Goal: Check status: Check status

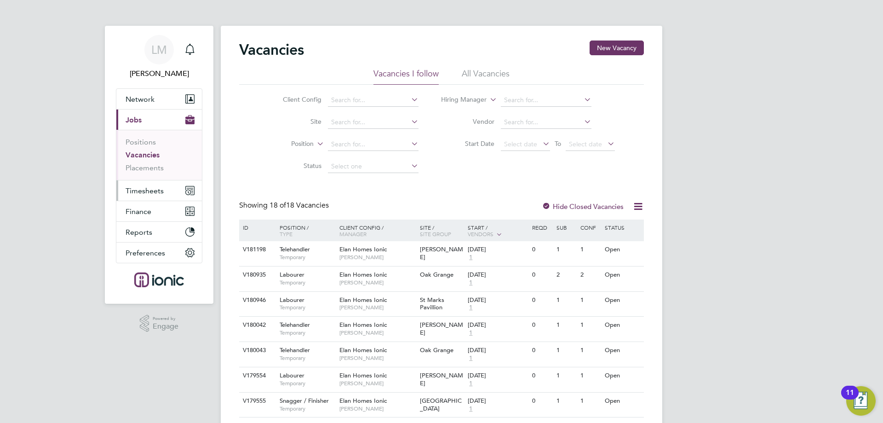
click at [167, 185] on button "Timesheets" at bounding box center [159, 190] width 86 height 20
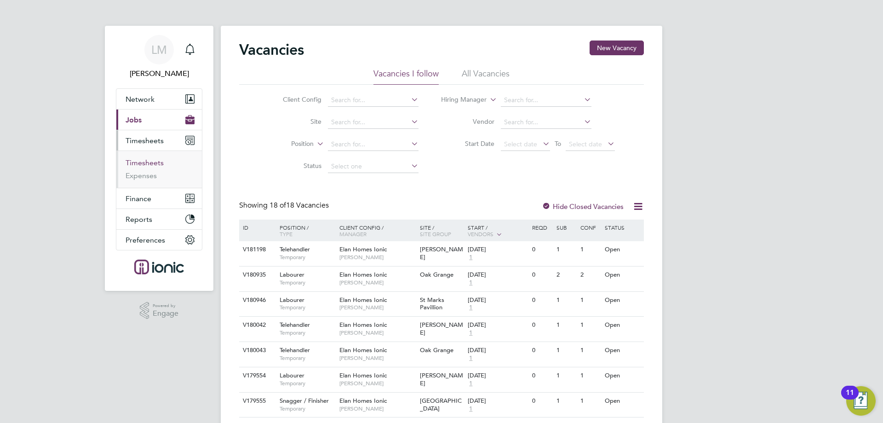
click at [147, 159] on link "Timesheets" at bounding box center [145, 162] width 38 height 9
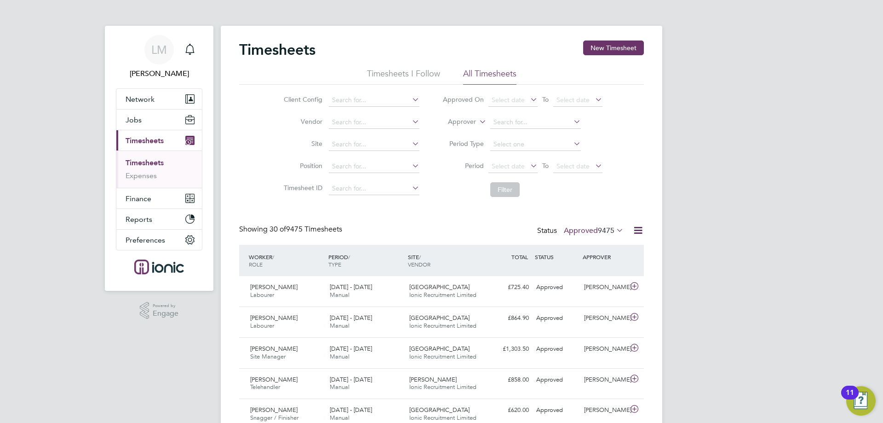
click at [610, 225] on div "Status Approved 9475" at bounding box center [581, 230] width 88 height 13
click at [608, 231] on span "9475" at bounding box center [606, 230] width 17 height 9
click at [590, 272] on li "Submitted" at bounding box center [578, 272] width 42 height 13
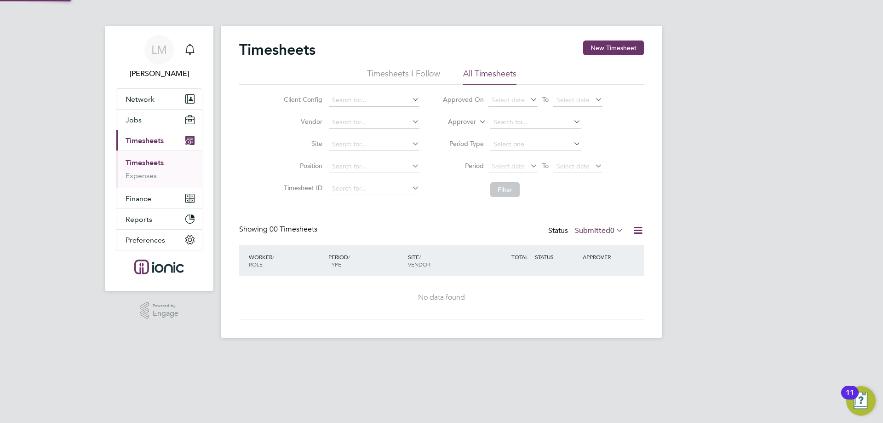
click at [579, 233] on label "Submitted 0" at bounding box center [599, 230] width 49 height 9
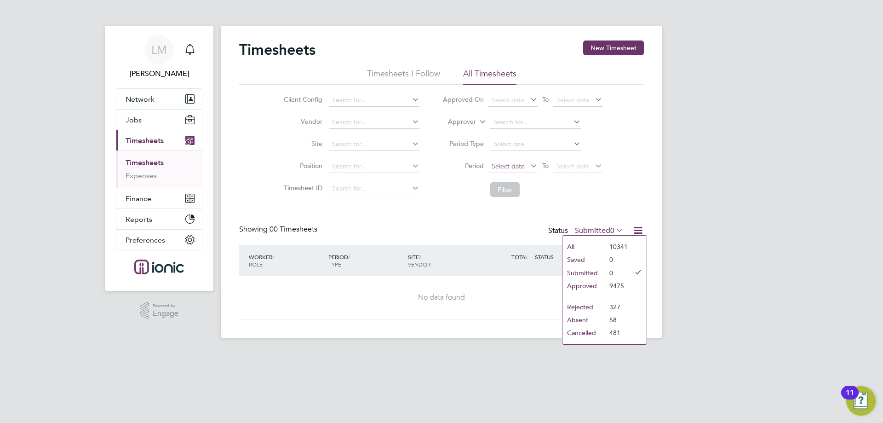
click at [519, 165] on span "Select date" at bounding box center [508, 166] width 33 height 8
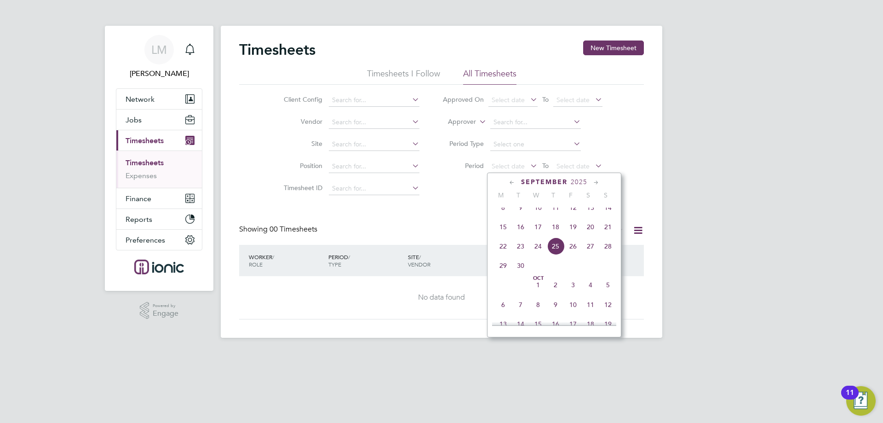
click at [500, 235] on span "15" at bounding box center [502, 226] width 17 height 17
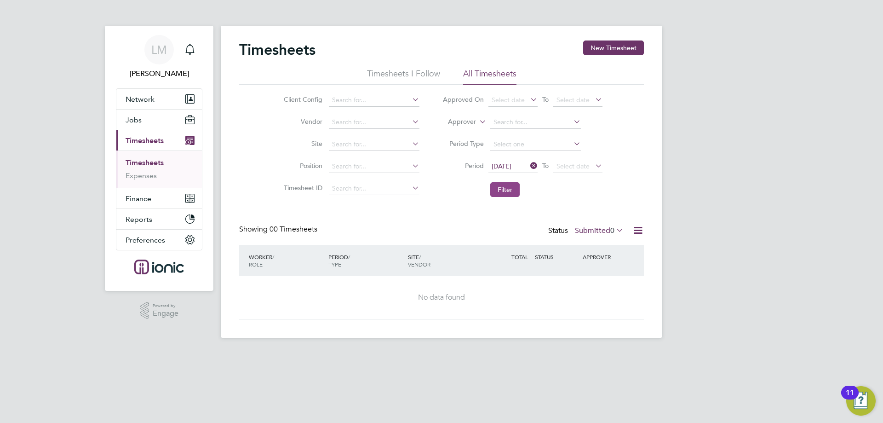
click at [508, 189] on button "Filter" at bounding box center [504, 189] width 29 height 15
click at [588, 226] on label "Submitted 0" at bounding box center [599, 230] width 49 height 9
click at [609, 287] on li "Approved" at bounding box center [594, 285] width 42 height 13
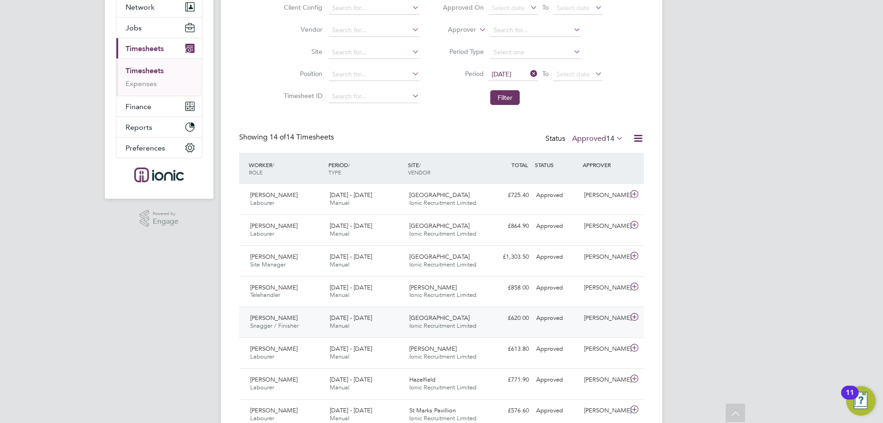
click at [328, 321] on div "15 - 21 Sep 2025 Manual" at bounding box center [366, 321] width 80 height 23
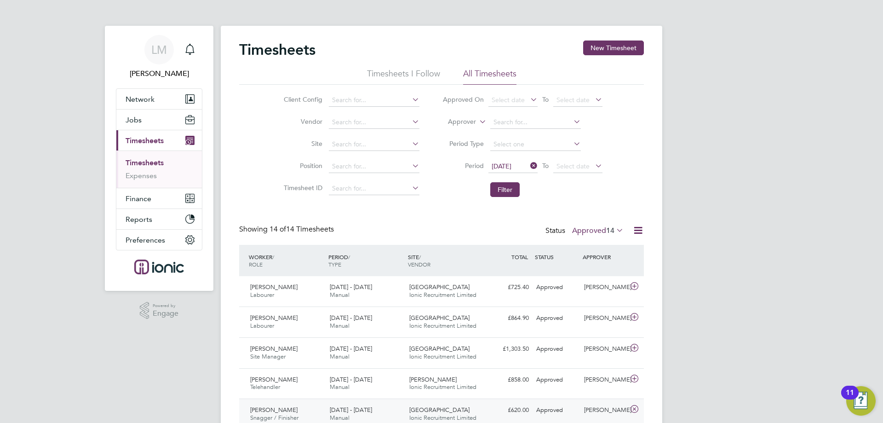
click at [343, 159] on li "Position" at bounding box center [349, 166] width 161 height 22
click at [345, 165] on input at bounding box center [374, 166] width 91 height 13
click at [387, 164] on input "SNAGG" at bounding box center [374, 166] width 91 height 13
type input "SNAGG"
click at [369, 97] on input at bounding box center [374, 100] width 91 height 13
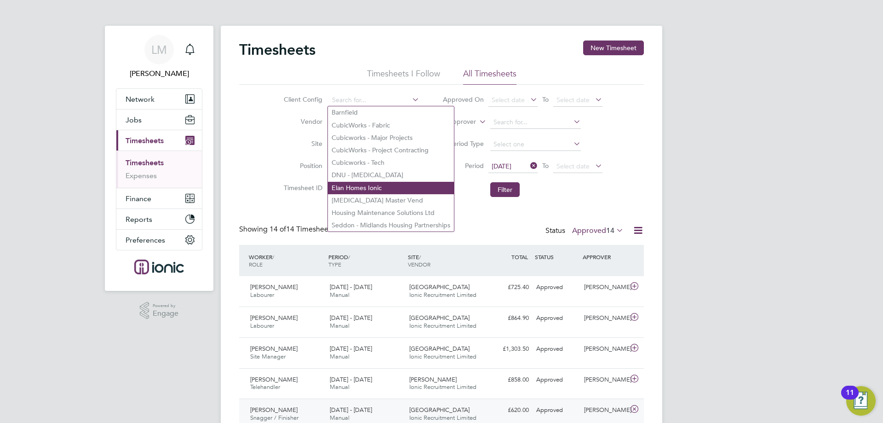
click at [372, 184] on li "Elan Homes Ionic" at bounding box center [391, 188] width 126 height 12
type input "Elan Homes Ionic"
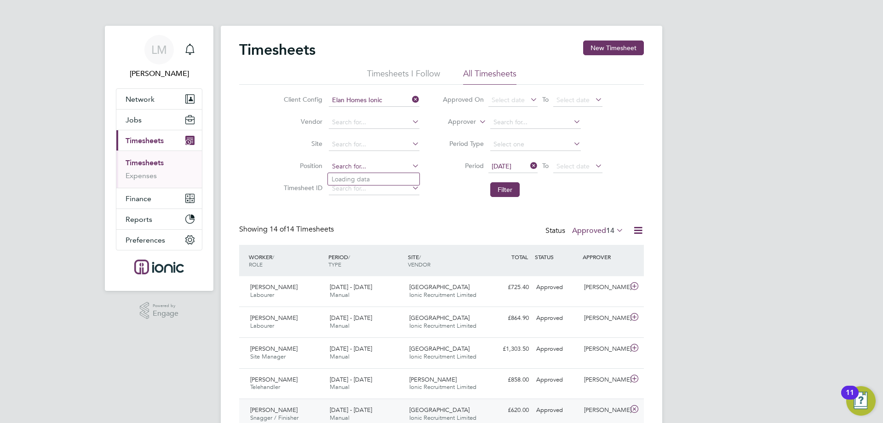
click at [369, 167] on input at bounding box center [374, 166] width 91 height 13
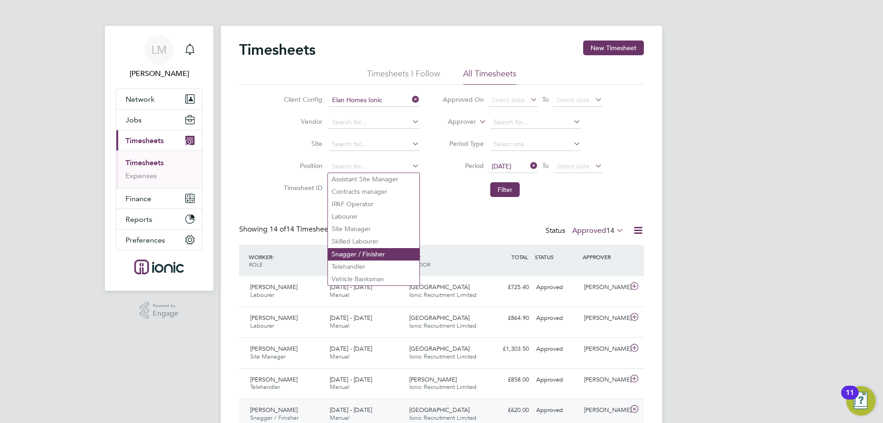
click at [368, 250] on li "Snagger / Finisher" at bounding box center [374, 254] width 92 height 12
type input "Snagger / Finisher"
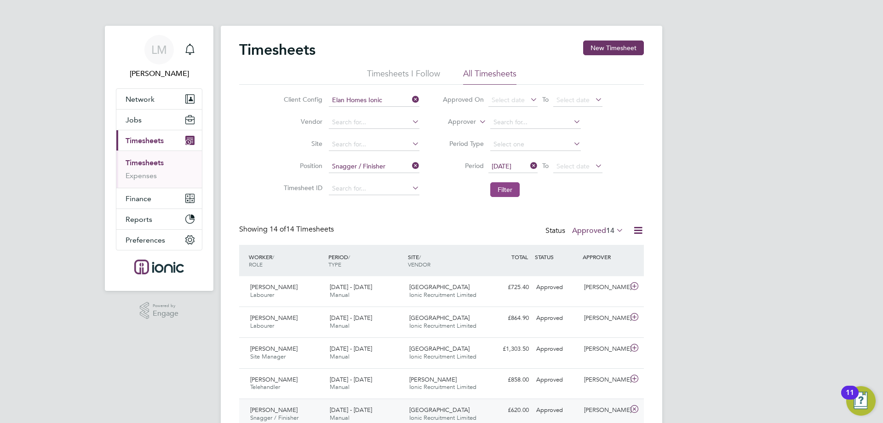
click at [506, 193] on button "Filter" at bounding box center [504, 189] width 29 height 15
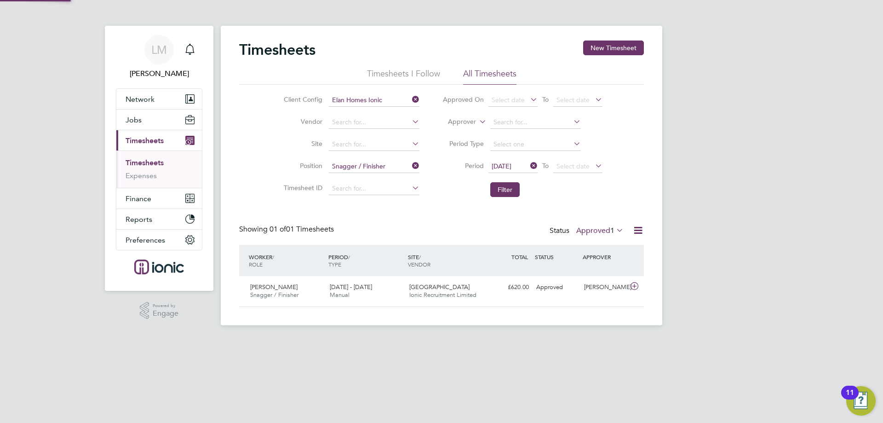
scroll to position [23, 80]
click at [511, 162] on span "15 Sep 2025" at bounding box center [502, 166] width 20 height 8
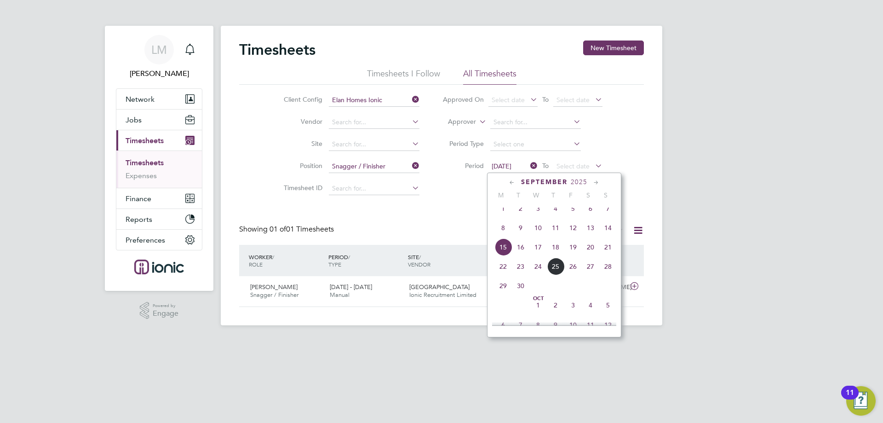
scroll to position [226, 0]
click at [504, 231] on span "4" at bounding box center [502, 222] width 17 height 17
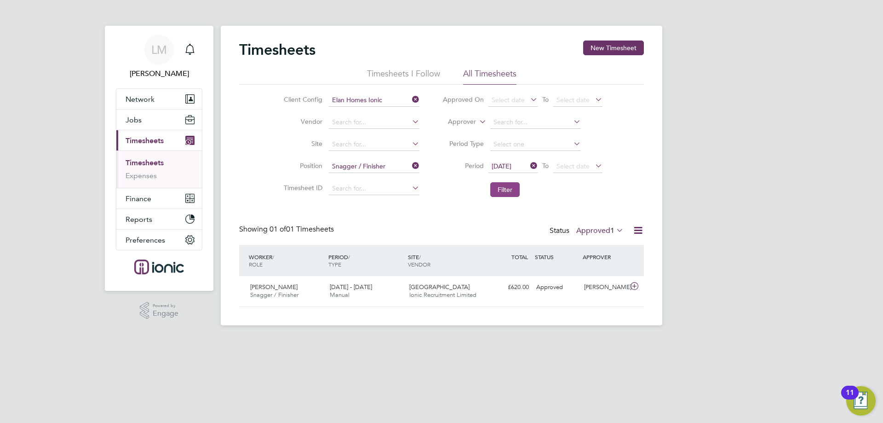
click at [508, 189] on button "Filter" at bounding box center [504, 189] width 29 height 15
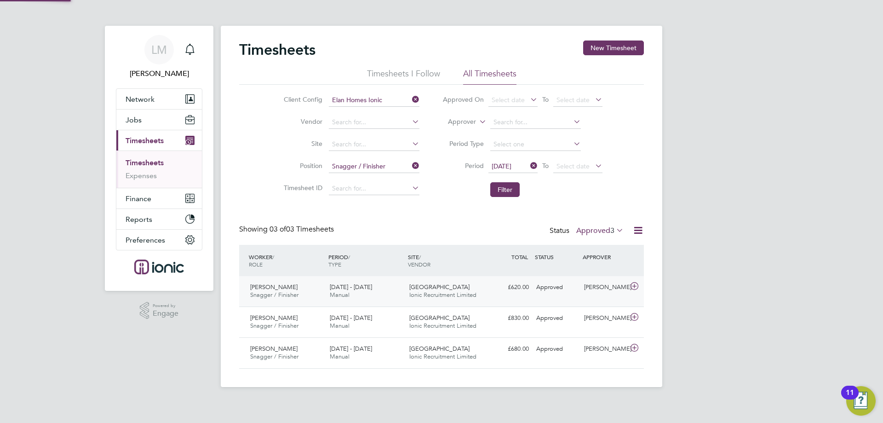
scroll to position [23, 80]
click at [397, 354] on div "1 - 7 Sep 2025 Manual" at bounding box center [366, 352] width 80 height 23
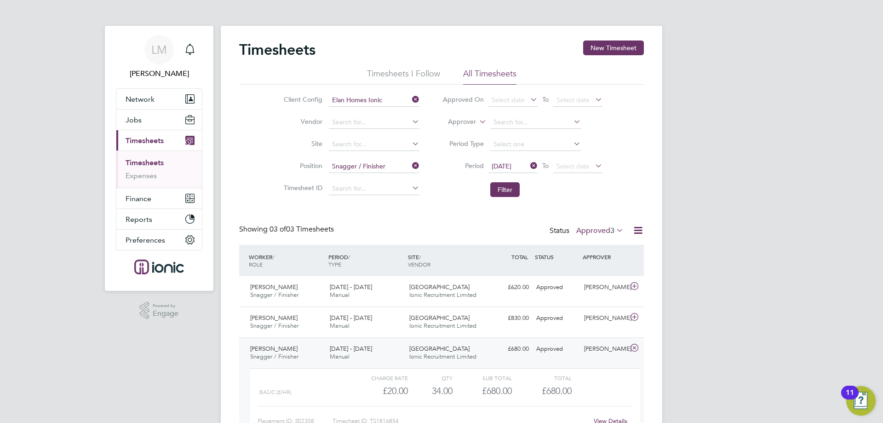
scroll to position [63, 0]
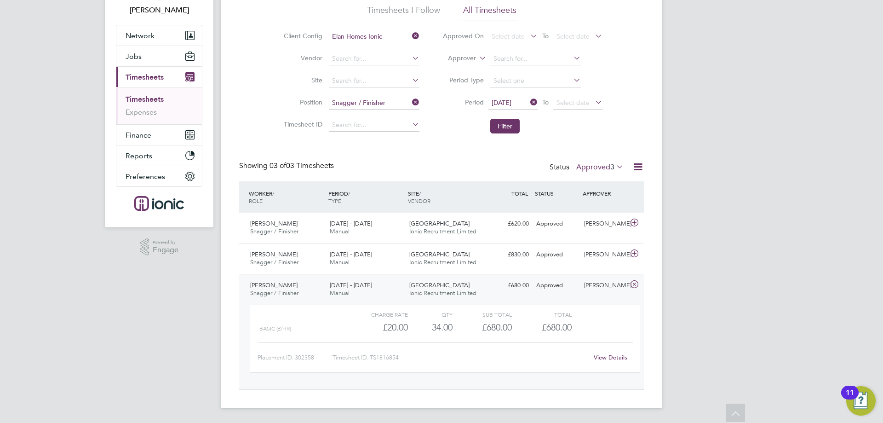
click at [613, 361] on div "View Details" at bounding box center [610, 357] width 45 height 15
click at [608, 359] on link "View Details" at bounding box center [611, 357] width 34 height 8
click at [369, 250] on div "8 - 14 Sep 2025 Manual" at bounding box center [366, 258] width 80 height 23
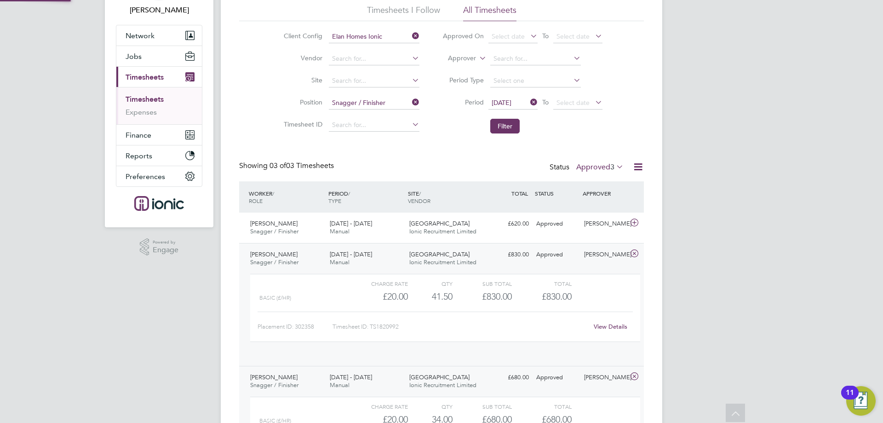
scroll to position [16, 90]
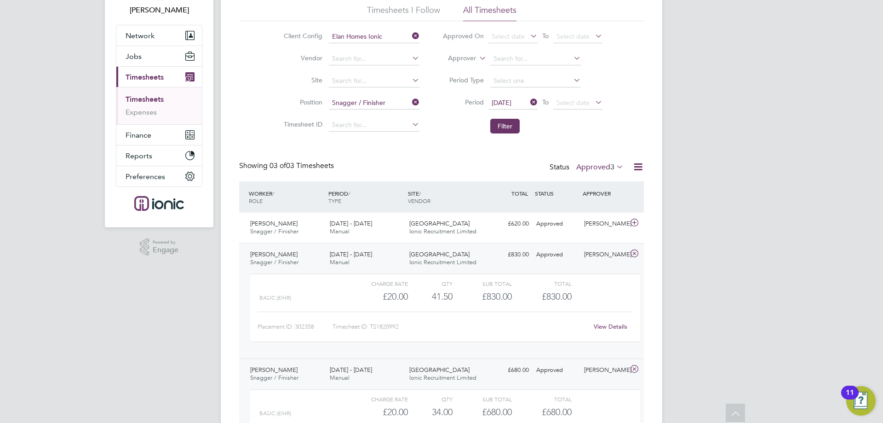
click at [622, 327] on link "View Details" at bounding box center [611, 326] width 34 height 8
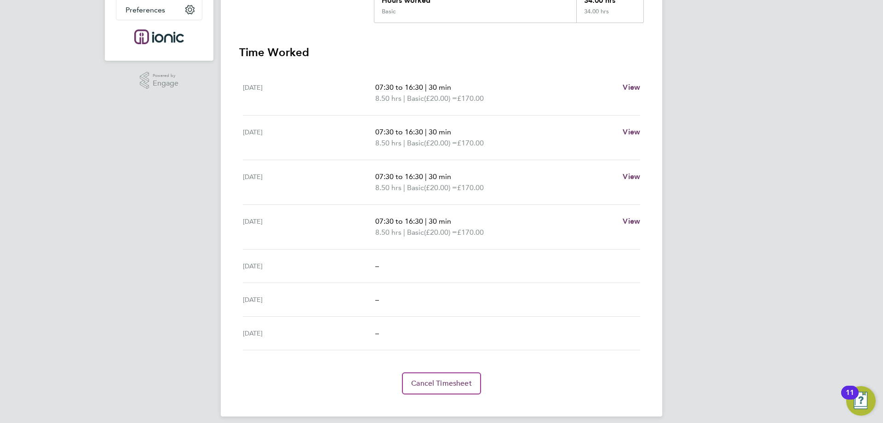
scroll to position [138, 0]
